Goal: Transaction & Acquisition: Purchase product/service

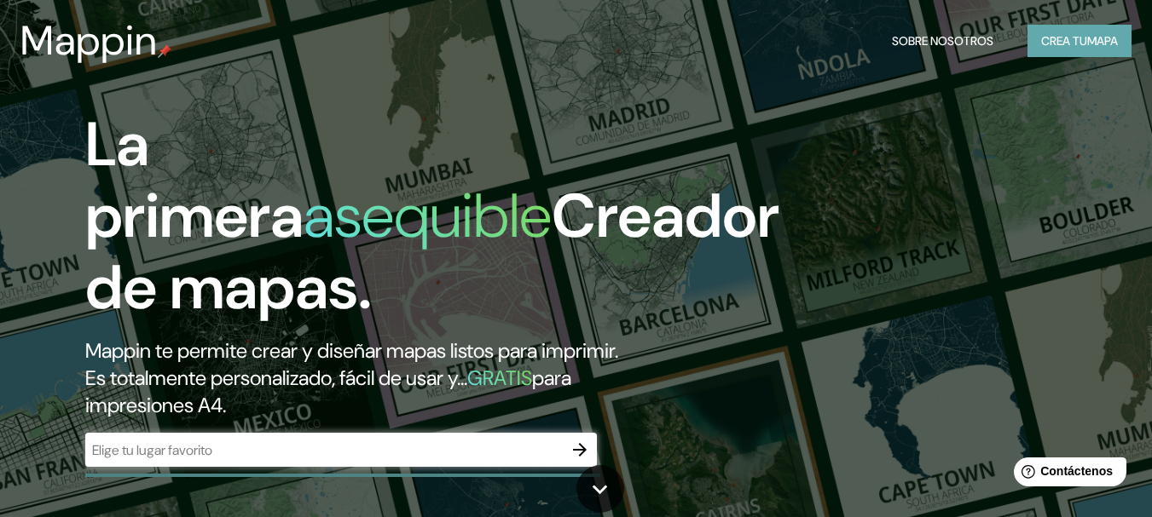
click at [1064, 49] on font "Crea tu" at bounding box center [1064, 41] width 46 height 22
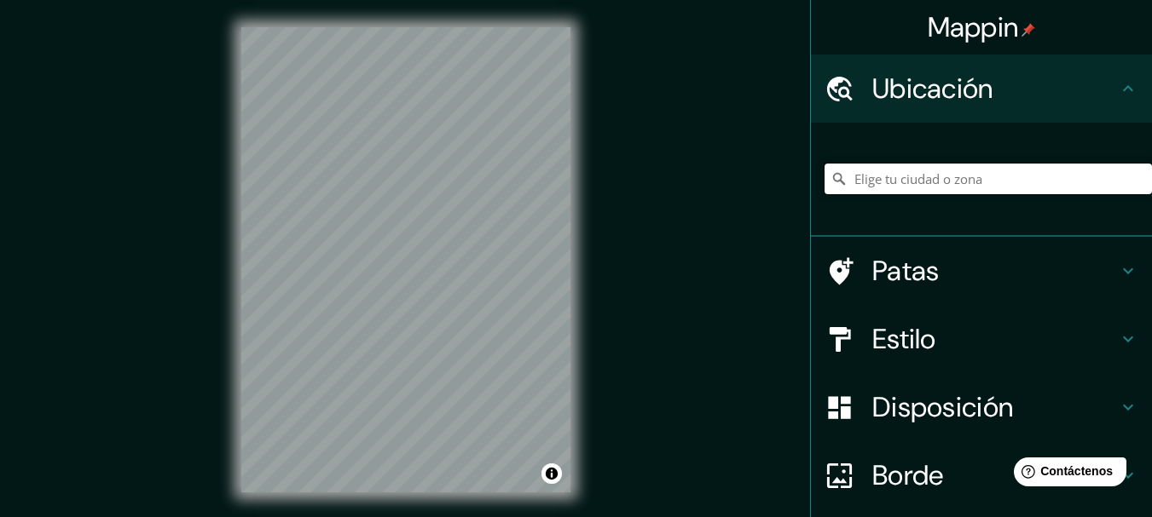
click at [893, 179] on input "Elige tu ciudad o zona" at bounding box center [987, 179] width 327 height 31
click at [931, 339] on h4 "Estilo" at bounding box center [995, 339] width 246 height 34
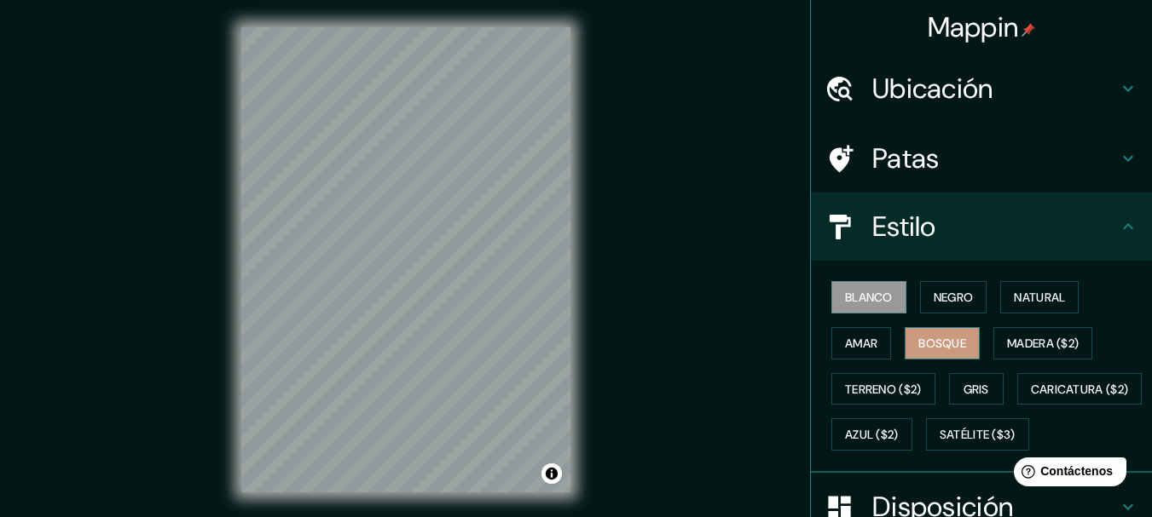
click at [918, 345] on font "Bosque" at bounding box center [942, 343] width 48 height 15
click at [884, 384] on font "Terreno ($2)" at bounding box center [883, 389] width 77 height 15
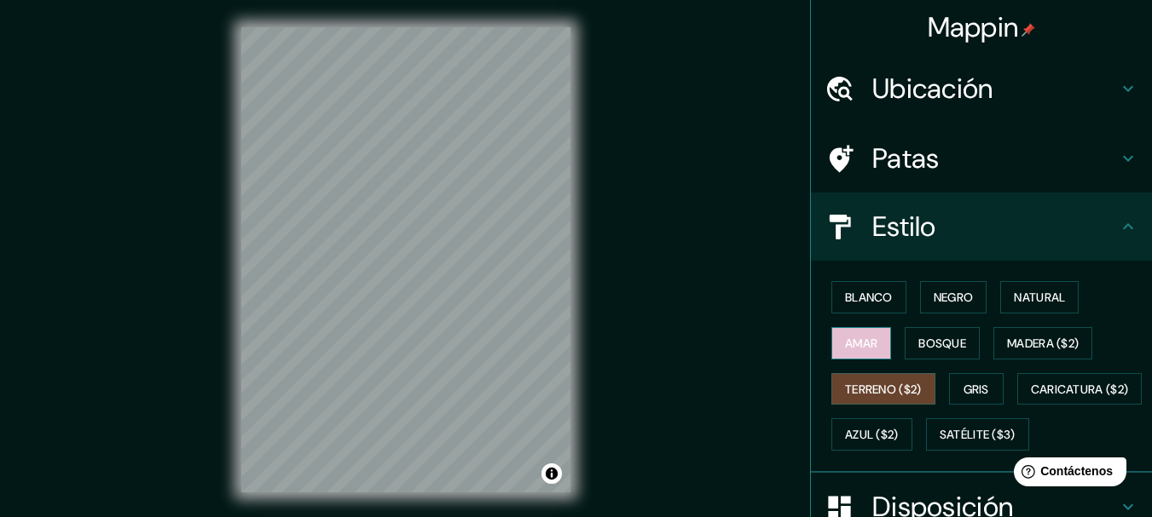
click at [850, 351] on font "Amar" at bounding box center [861, 343] width 32 height 22
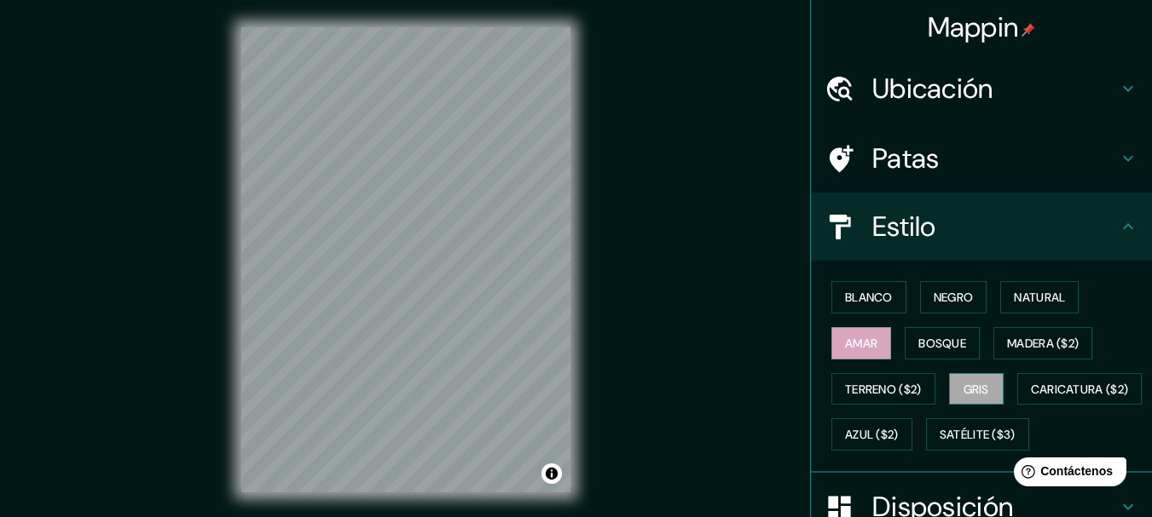
click at [968, 382] on font "Gris" at bounding box center [976, 389] width 26 height 15
click at [945, 342] on font "Bosque" at bounding box center [942, 343] width 48 height 15
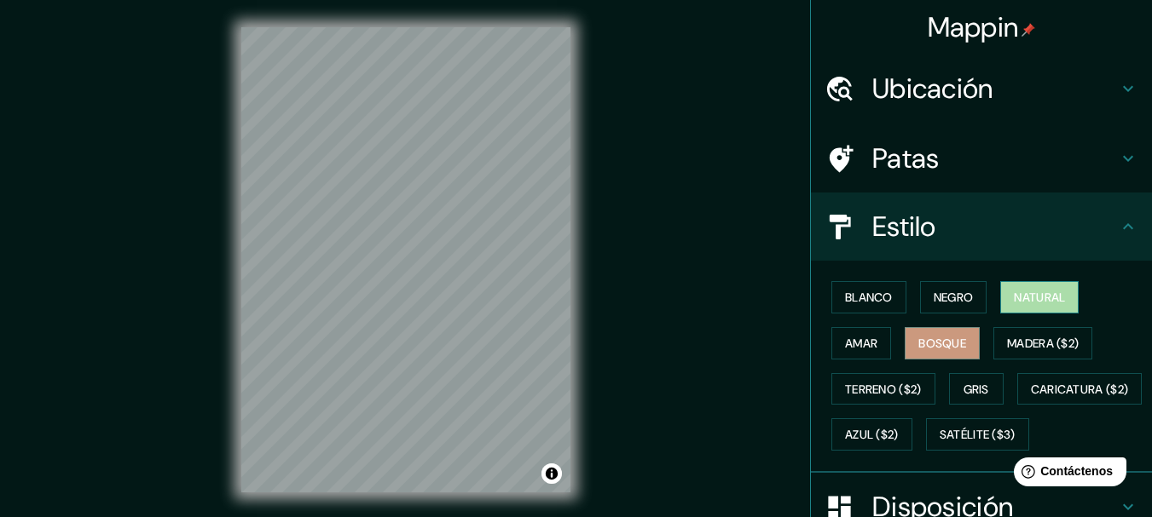
click at [1020, 303] on font "Natural" at bounding box center [1039, 297] width 51 height 15
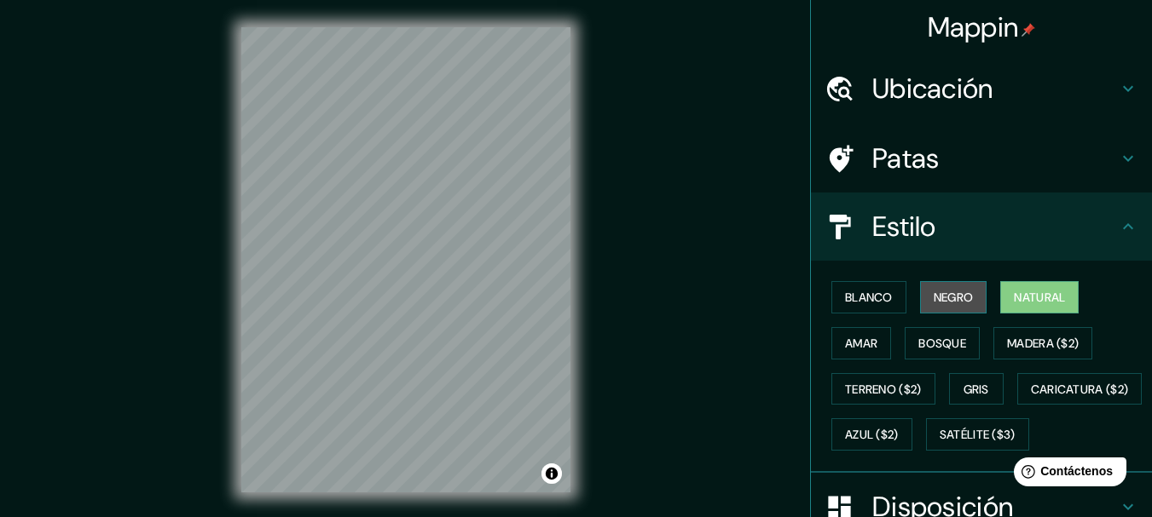
click at [953, 286] on button "Negro" at bounding box center [953, 297] width 67 height 32
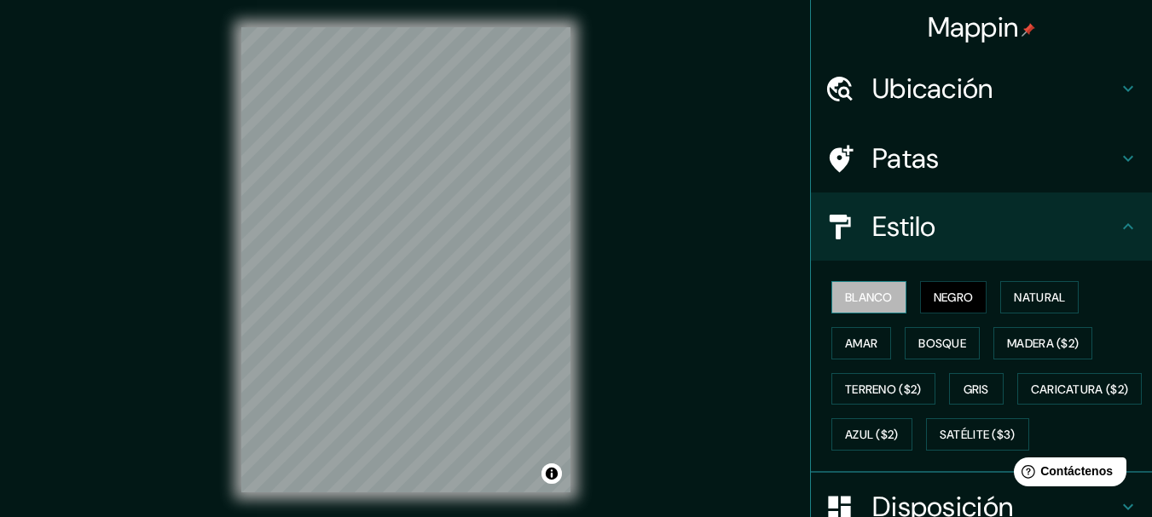
click at [847, 294] on font "Blanco" at bounding box center [869, 297] width 48 height 15
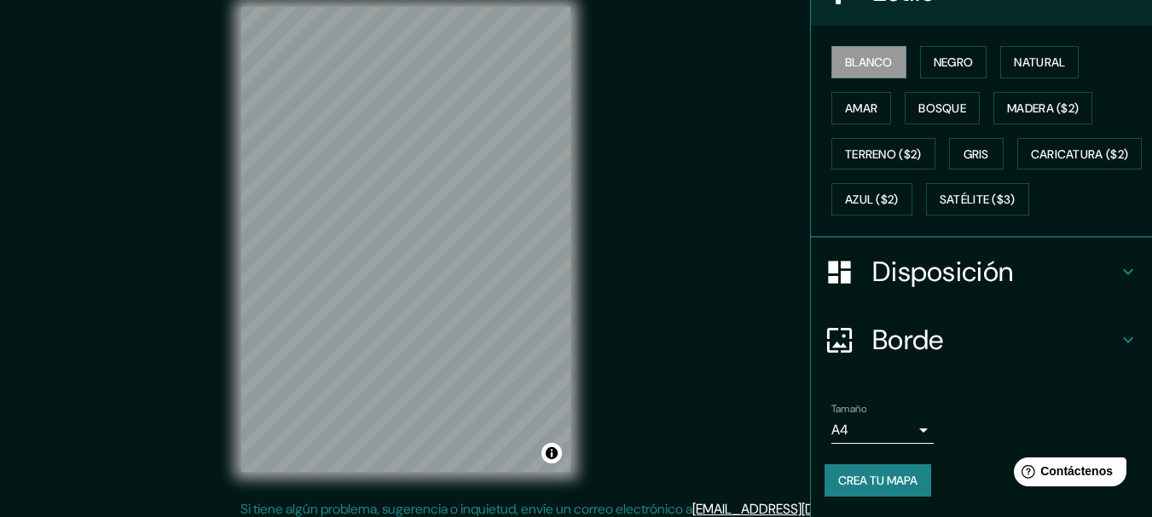
scroll to position [30, 0]
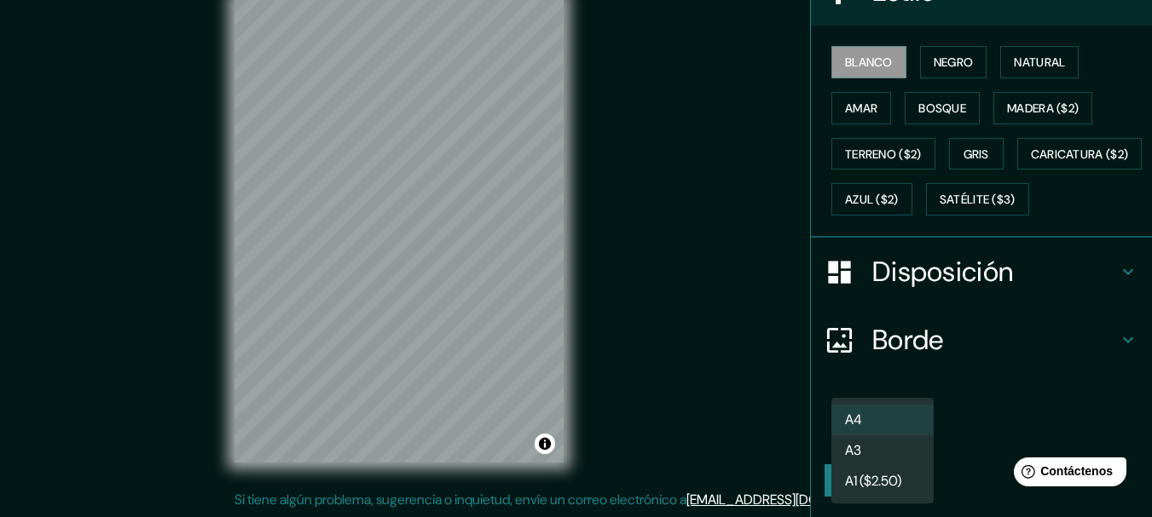
click at [909, 434] on body "Mappin Ubicación [GEOGRAPHIC_DATA], [GEOGRAPHIC_DATA], [GEOGRAPHIC_DATA] Patas …" at bounding box center [576, 228] width 1152 height 517
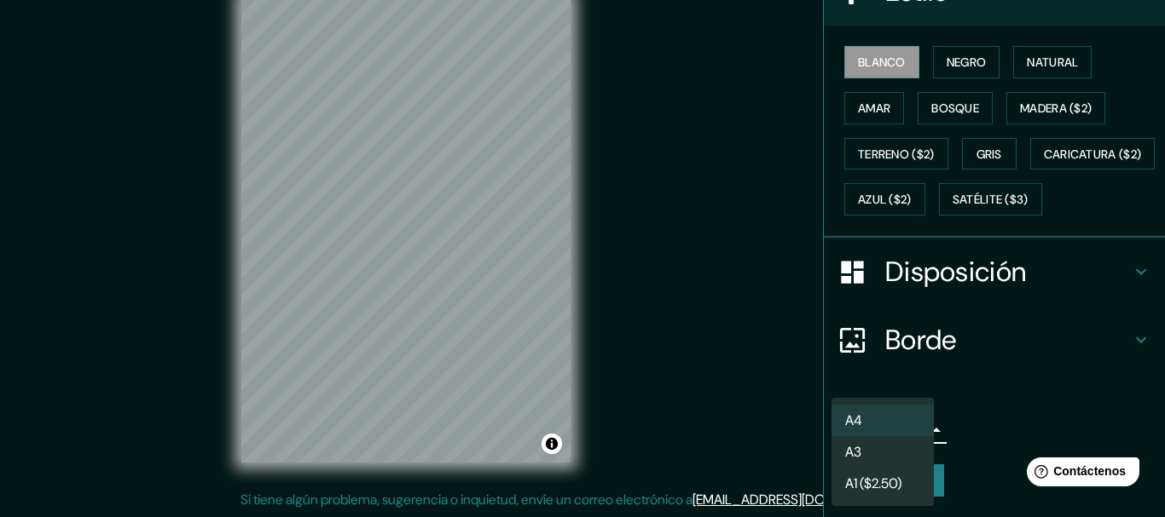
click at [974, 390] on div at bounding box center [582, 258] width 1165 height 517
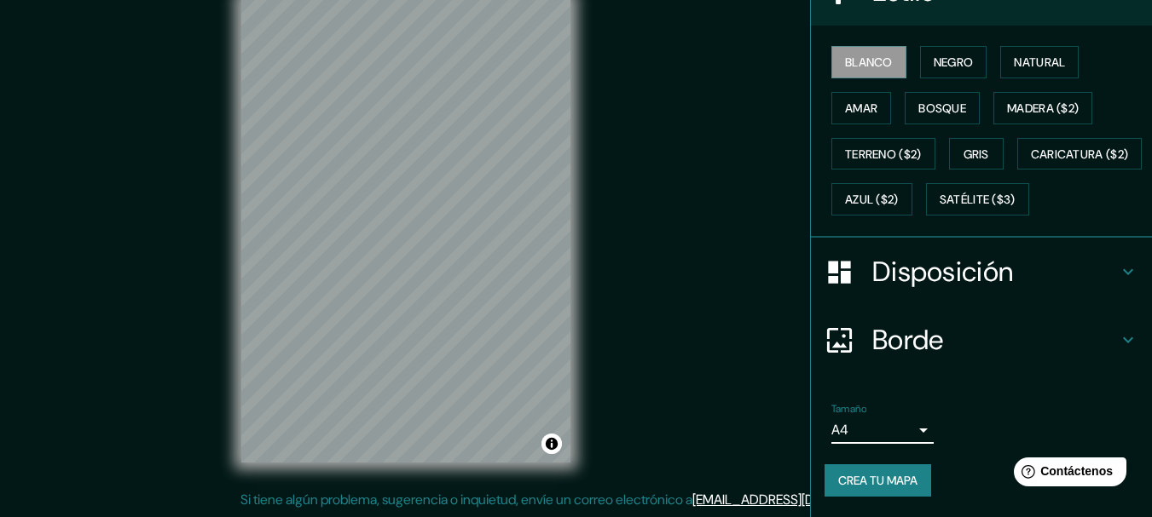
click at [1007, 341] on h4 "Borde" at bounding box center [995, 340] width 246 height 34
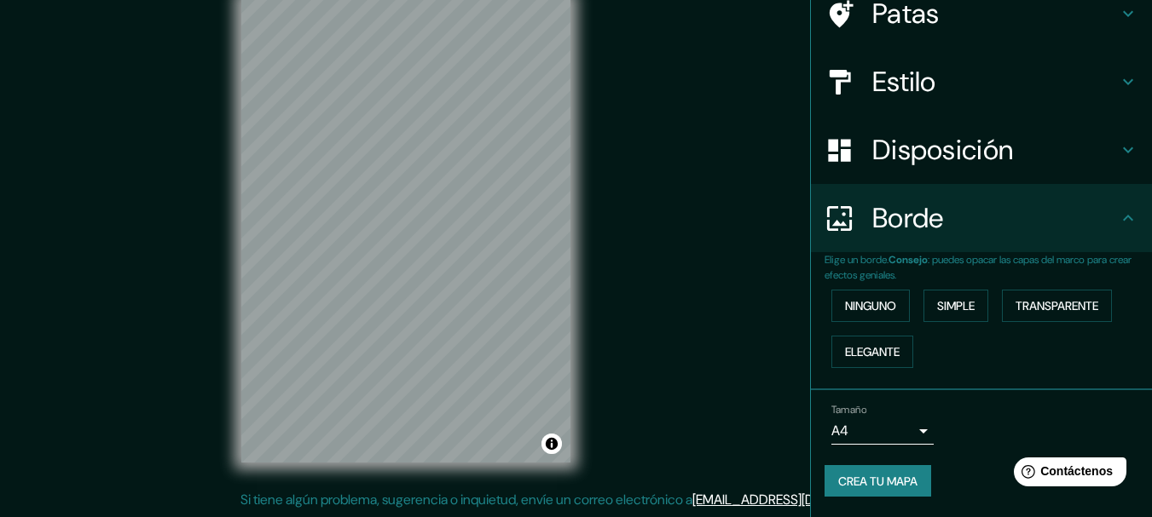
scroll to position [145, 0]
click at [1044, 311] on font "Transparente" at bounding box center [1056, 305] width 83 height 15
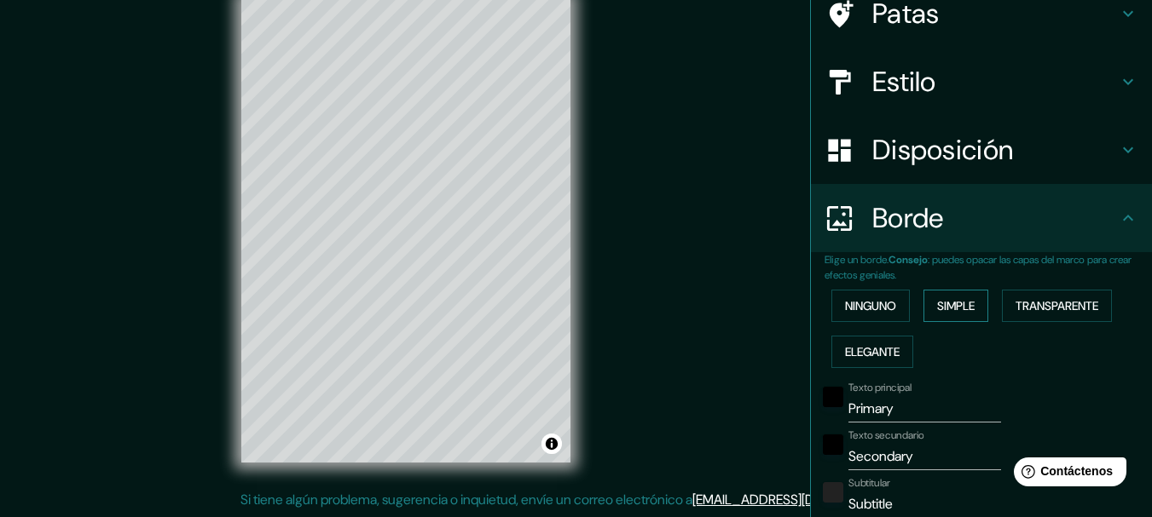
click at [925, 296] on button "Simple" at bounding box center [955, 306] width 65 height 32
click at [878, 299] on font "Ninguno" at bounding box center [870, 305] width 51 height 15
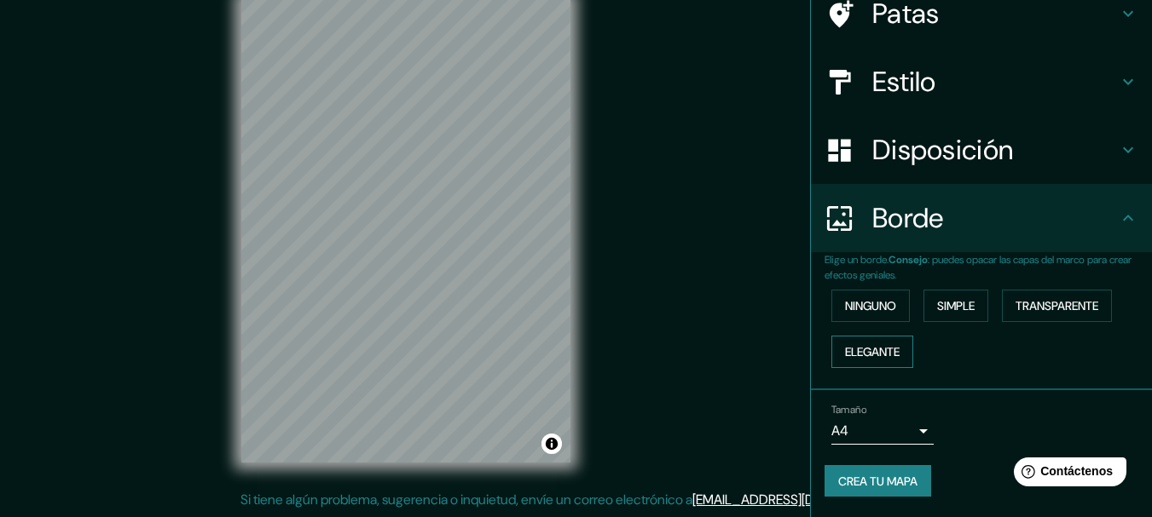
click at [881, 347] on font "Elegante" at bounding box center [872, 351] width 55 height 15
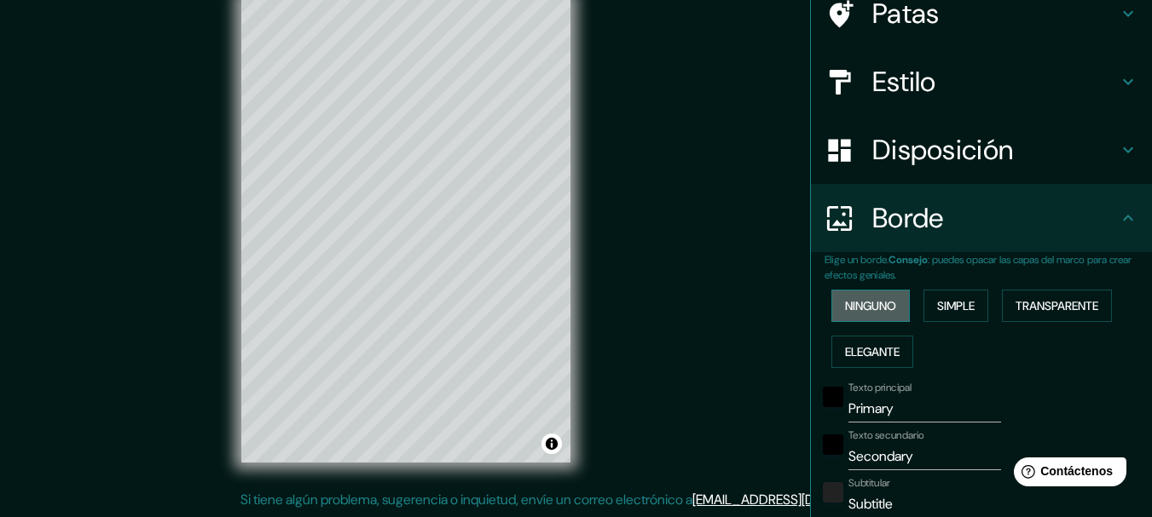
click at [873, 313] on font "Ninguno" at bounding box center [870, 305] width 51 height 15
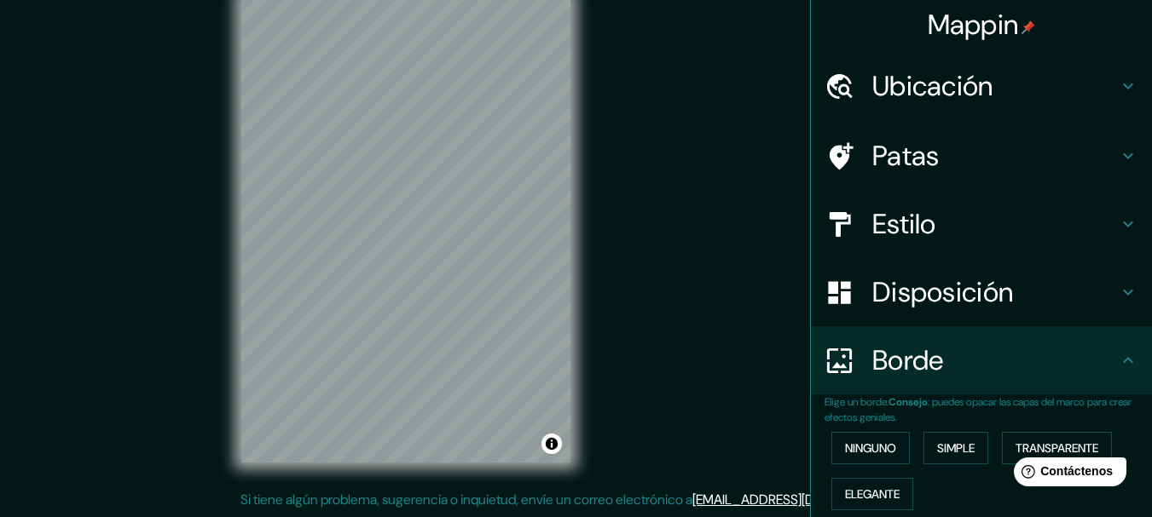
scroll to position [0, 0]
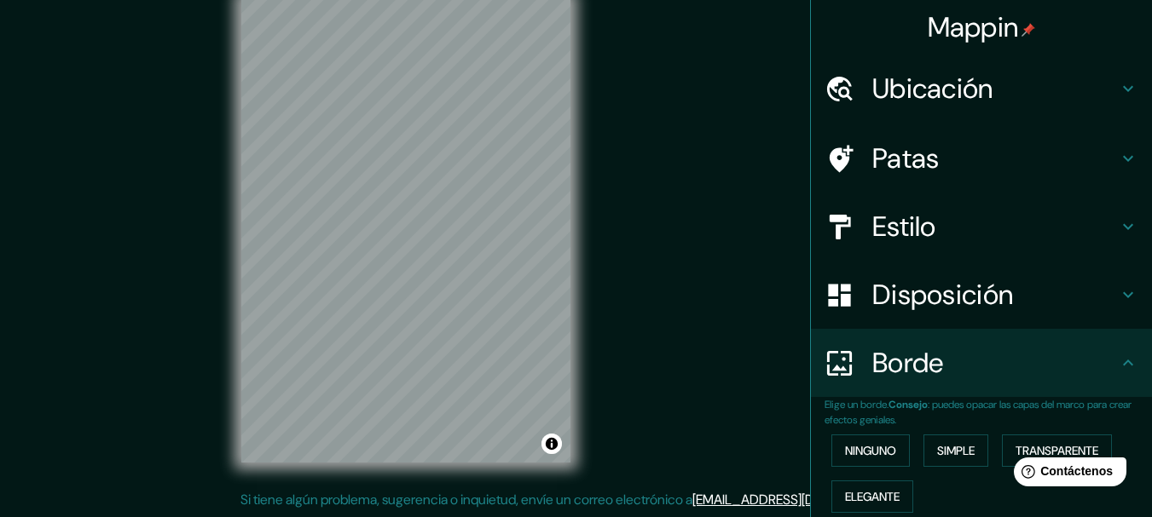
click at [907, 242] on font "Estilo" at bounding box center [904, 227] width 64 height 36
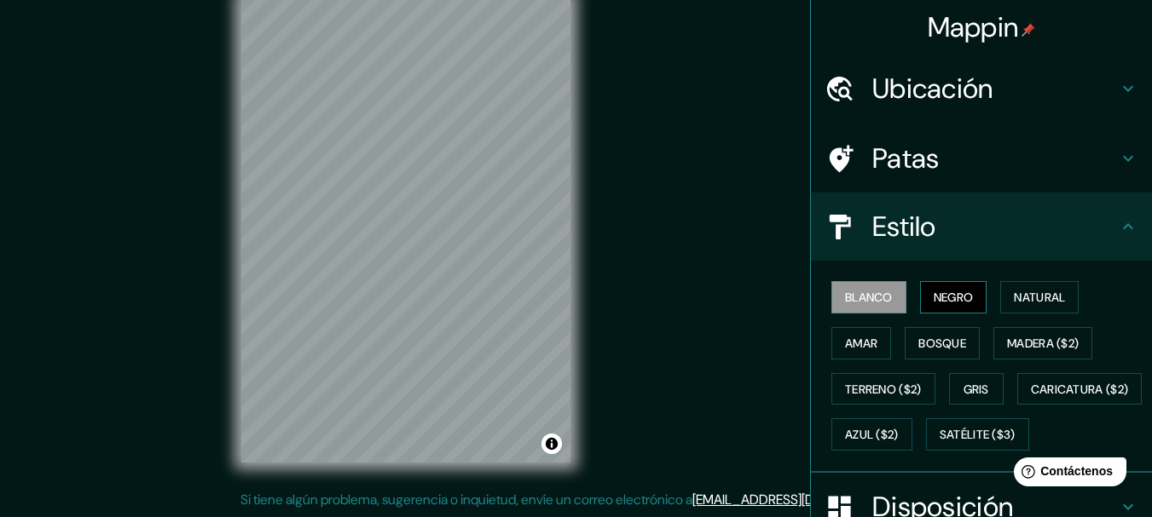
click at [936, 300] on font "Negro" at bounding box center [953, 297] width 40 height 15
click at [938, 337] on font "Bosque" at bounding box center [942, 343] width 48 height 15
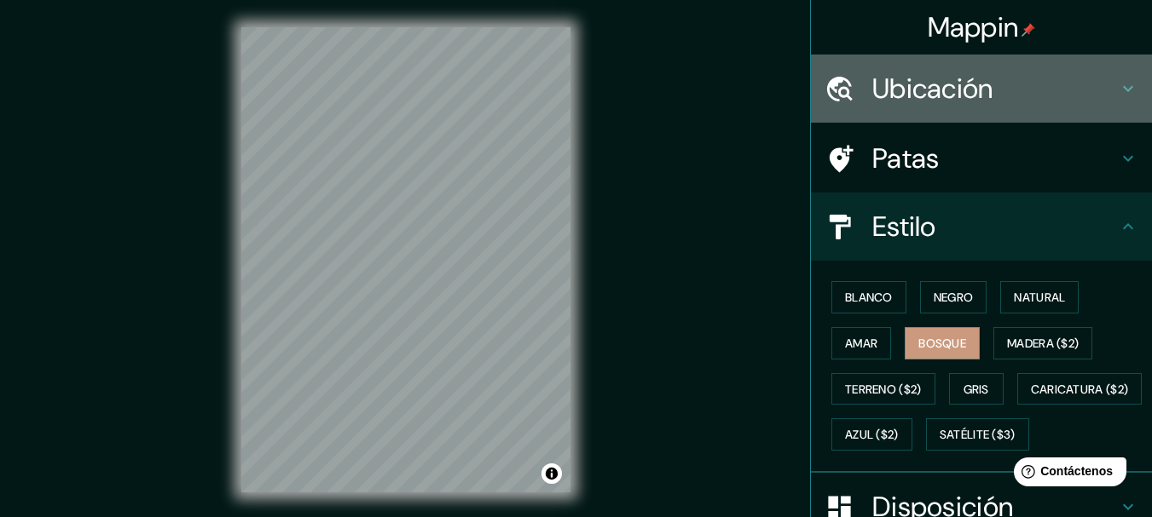
click at [908, 91] on font "Ubicación" at bounding box center [932, 89] width 121 height 36
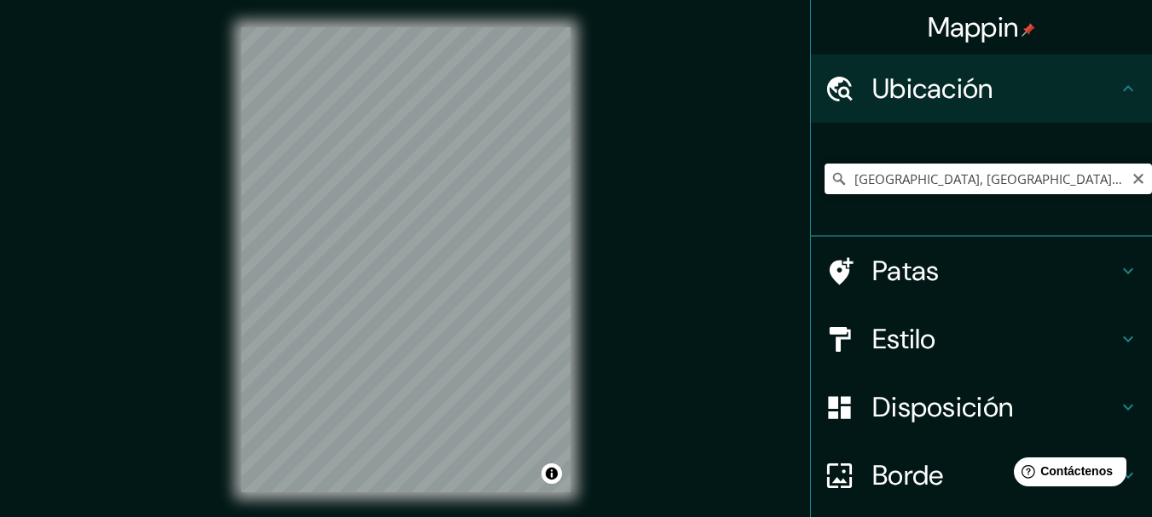
click at [893, 175] on input "[GEOGRAPHIC_DATA], [GEOGRAPHIC_DATA], [GEOGRAPHIC_DATA]" at bounding box center [987, 179] width 327 height 31
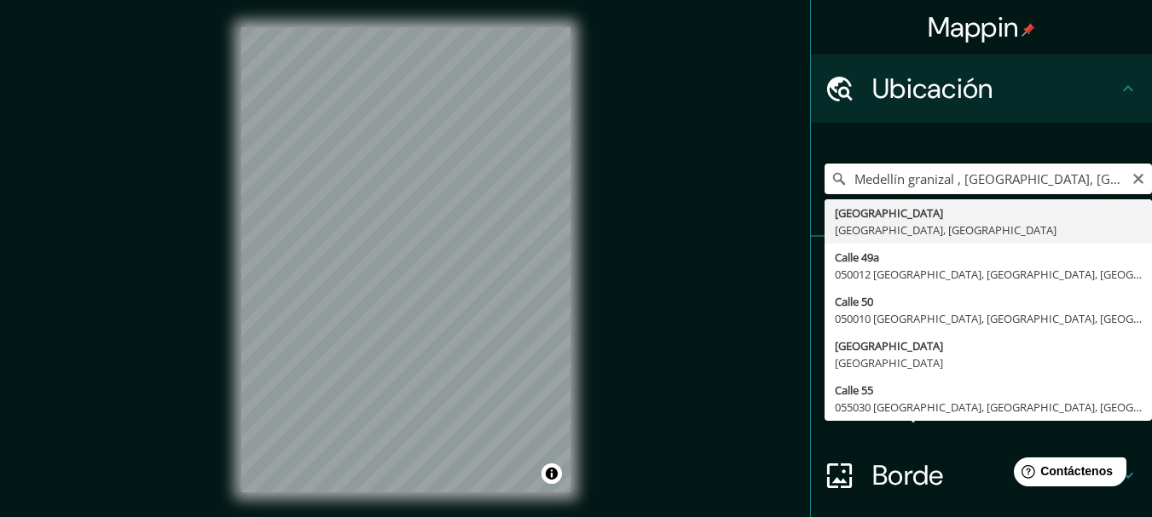
type input "[GEOGRAPHIC_DATA], [GEOGRAPHIC_DATA], [GEOGRAPHIC_DATA]"
